Goal: Transaction & Acquisition: Purchase product/service

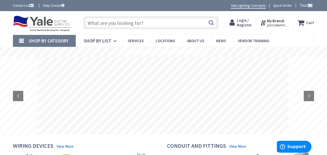
click at [14, 42] on link "Shop By Category" at bounding box center [44, 41] width 63 height 12
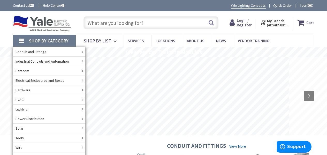
scroll to position [26, 0]
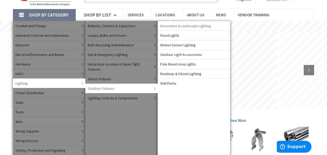
click at [184, 27] on span "Decorative & Landscape Lighting" at bounding box center [185, 25] width 51 height 5
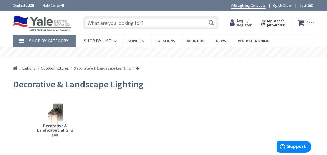
click at [275, 25] on span "[GEOGRAPHIC_DATA], [GEOGRAPHIC_DATA]" at bounding box center [278, 25] width 22 height 4
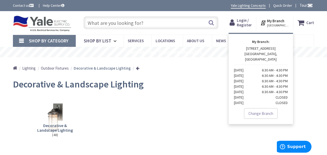
click at [259, 108] on link "Change Branch" at bounding box center [261, 113] width 34 height 11
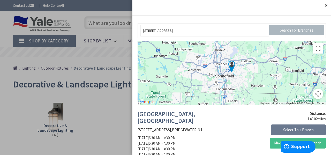
click at [189, 36] on div "57 Dearborn St, Springfield, MA 01109, USA Search For Branches" at bounding box center [232, 30] width 188 height 15
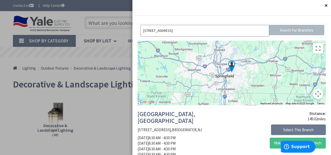
drag, startPoint x: 227, startPoint y: 27, endPoint x: 0, endPoint y: 18, distance: 227.1
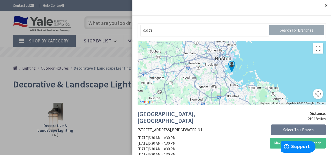
click at [294, 31] on input "Search For Branches" at bounding box center [296, 30] width 55 height 10
click at [293, 31] on input "Search For Branches" at bounding box center [296, 30] width 55 height 10
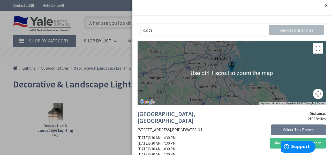
click at [223, 59] on img at bounding box center [231, 66] width 17 height 17
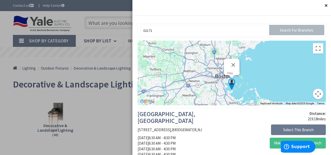
click at [229, 79] on img at bounding box center [231, 84] width 17 height 17
click at [222, 93] on div "To navigate, press the arrow keys. You" at bounding box center [232, 73] width 188 height 65
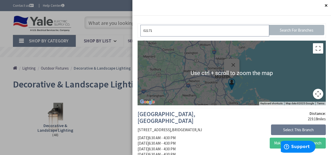
drag, startPoint x: 156, startPoint y: 27, endPoint x: 95, endPoint y: 26, distance: 60.5
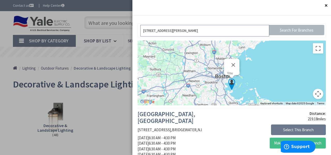
type input "77 barham ave, quincy ma, 02171"
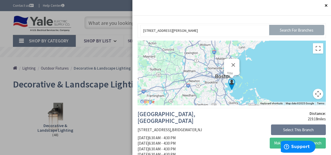
click at [275, 29] on input "Search For Branches" at bounding box center [296, 30] width 55 height 10
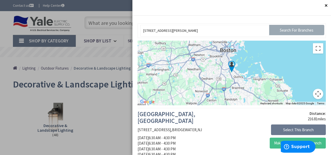
click at [285, 30] on input "Search For Branches" at bounding box center [296, 30] width 55 height 10
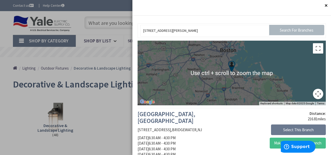
click at [222, 84] on div at bounding box center [232, 73] width 188 height 65
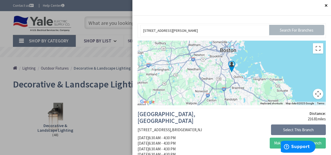
click at [222, 83] on div at bounding box center [232, 73] width 188 height 65
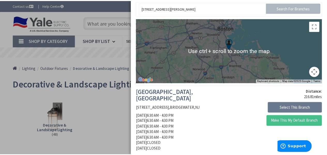
scroll to position [26, 0]
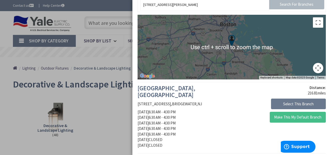
click at [225, 22] on div at bounding box center [232, 47] width 188 height 65
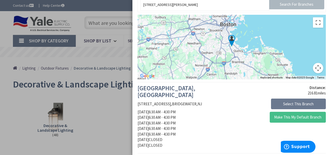
click at [223, 27] on div at bounding box center [232, 47] width 188 height 65
click at [58, 119] on div at bounding box center [165, 77] width 331 height 155
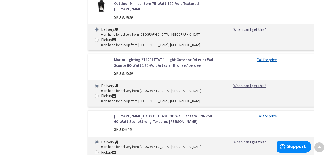
scroll to position [1838, 0]
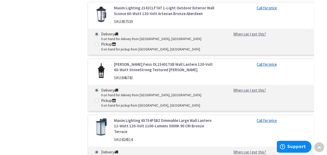
click at [159, 62] on link "[PERSON_NAME] Feiss OL15401TXB Wall Lantern 120-Volt 60-Watt StoneStrong Textur…" at bounding box center [165, 67] width 102 height 11
